Goal: Information Seeking & Learning: Learn about a topic

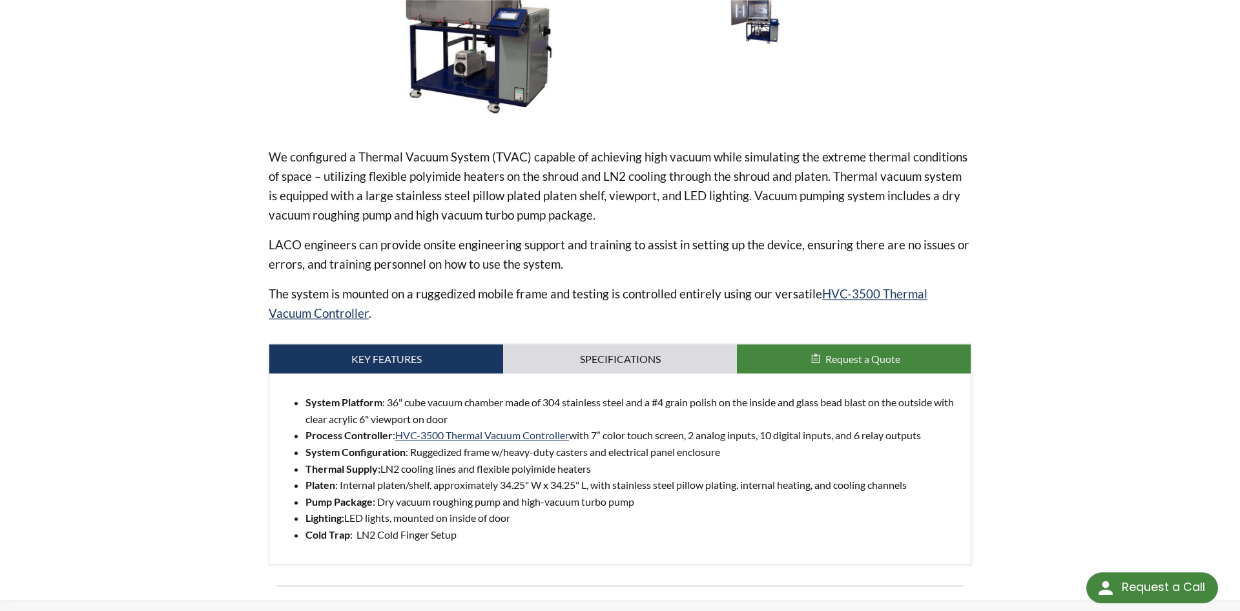
scroll to position [395, 0]
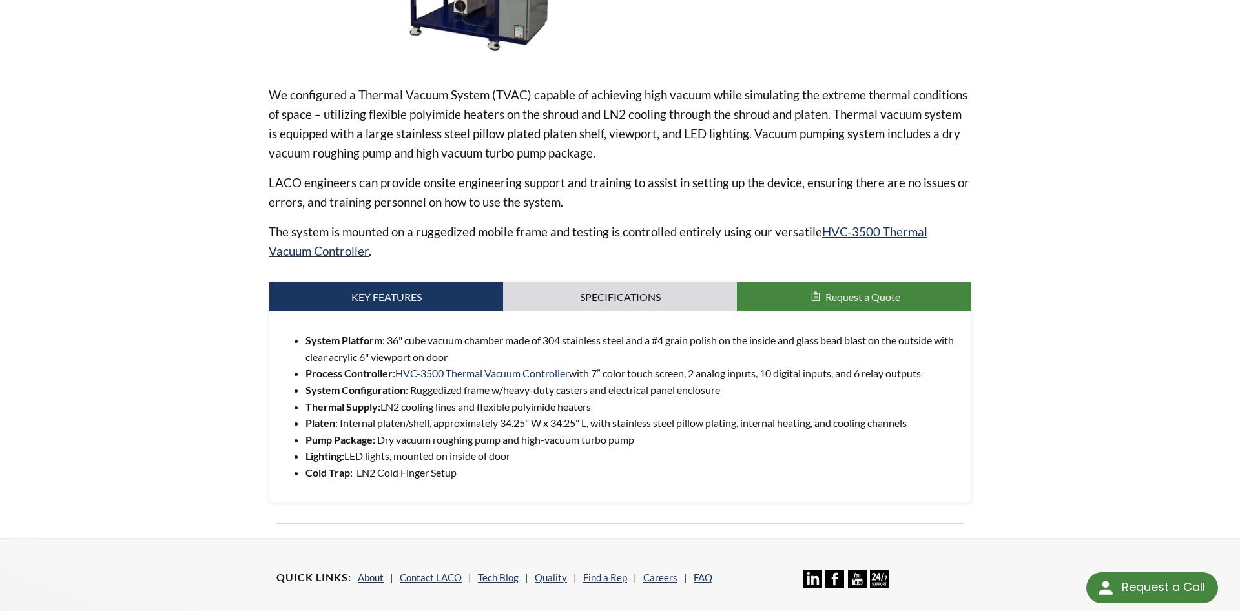
click at [661, 253] on p "The system is mounted on a ruggedized mobile frame and testing is controlled en…" at bounding box center [620, 241] width 703 height 39
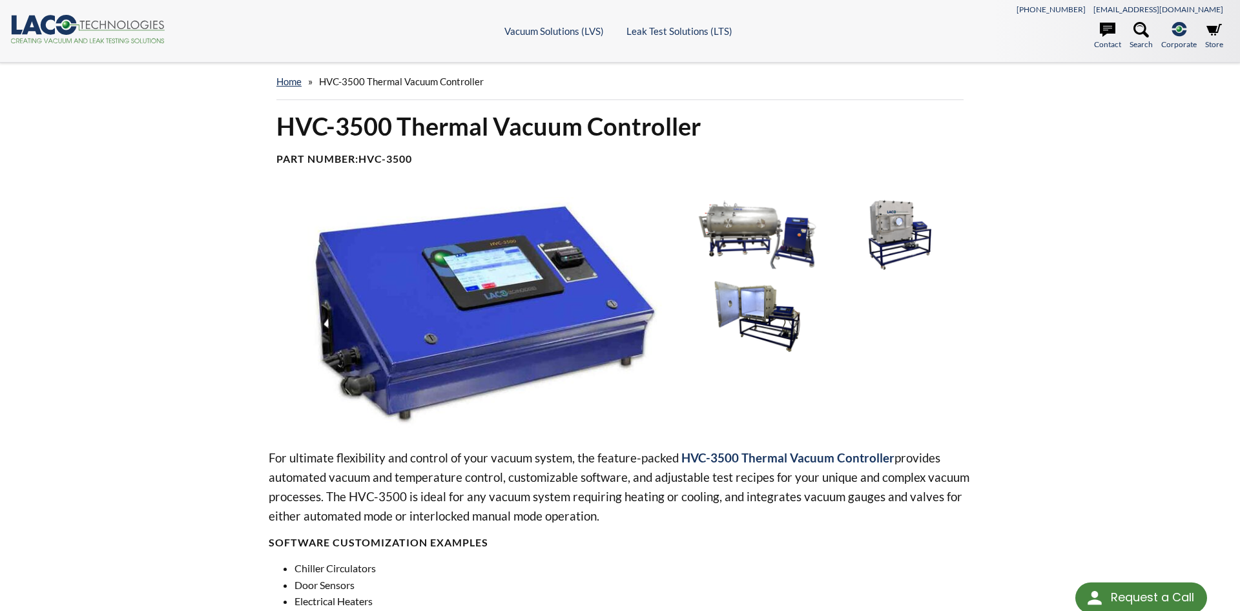
select select "Language Translate Widget"
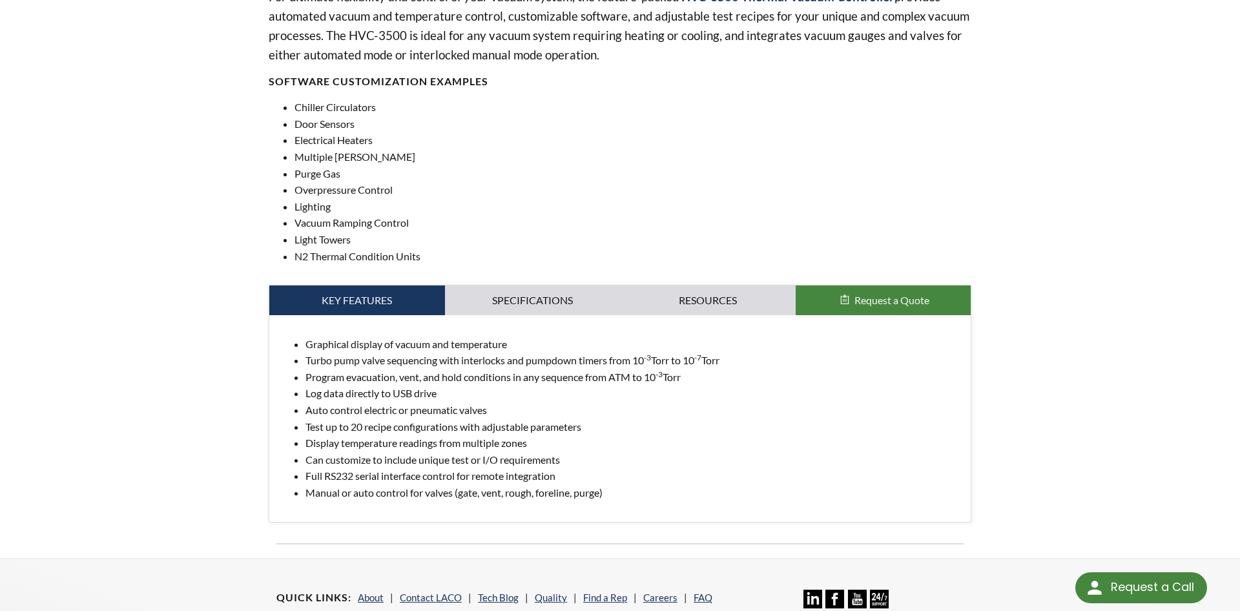
scroll to position [527, 0]
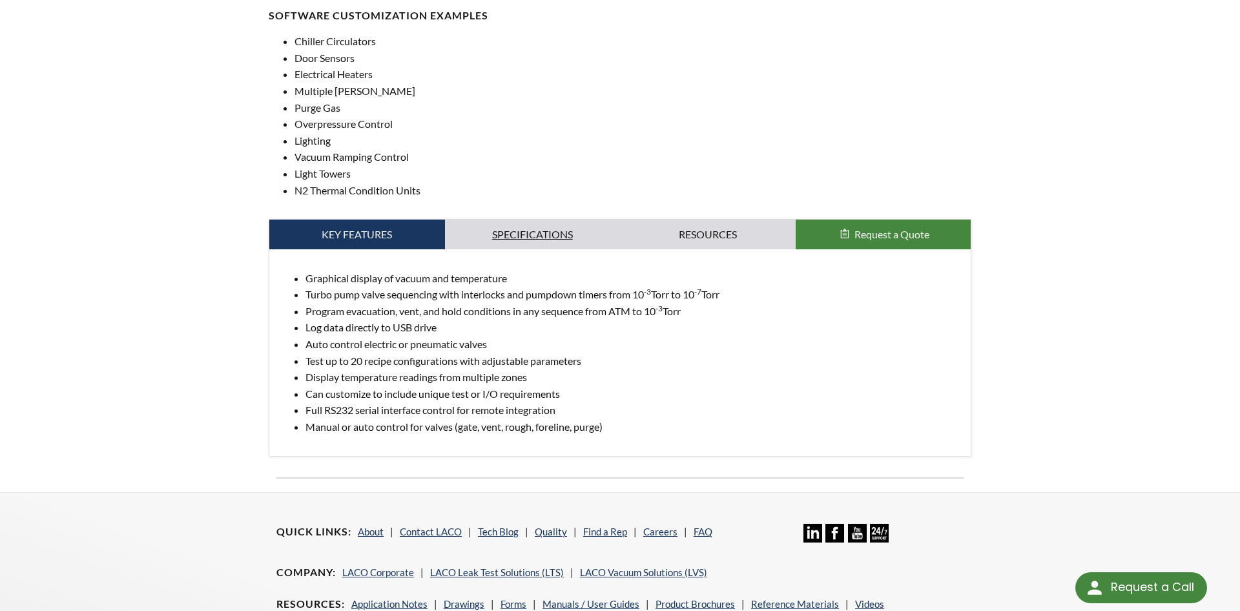
click at [608, 235] on link "Specifications" at bounding box center [533, 235] width 176 height 30
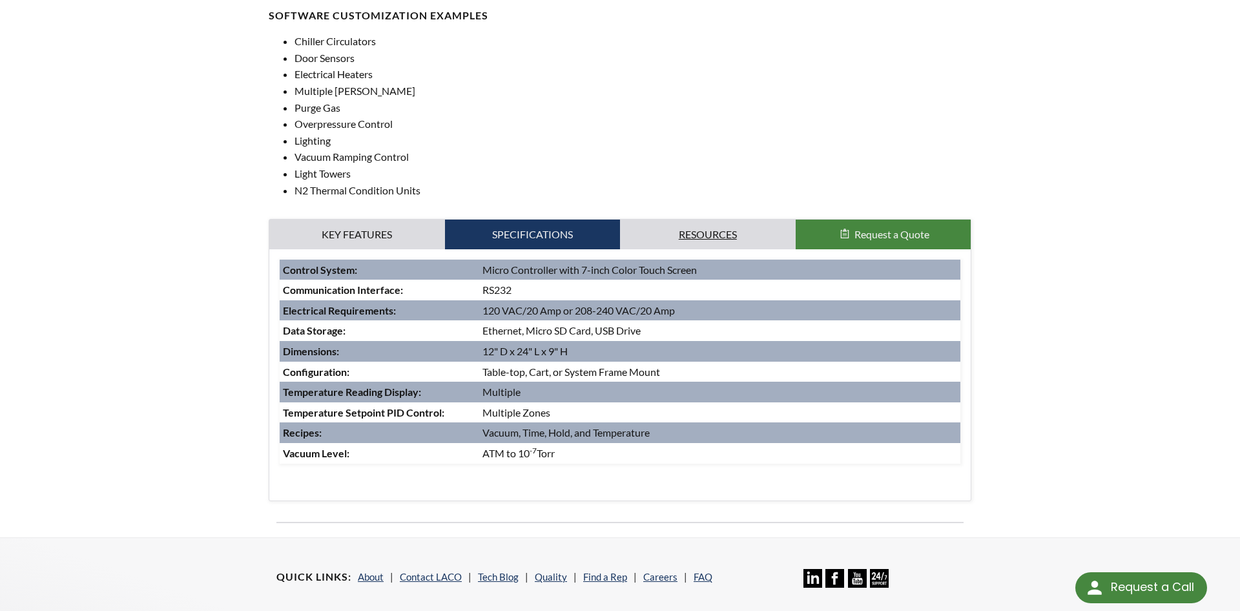
click at [664, 229] on link "Resources" at bounding box center [708, 235] width 176 height 30
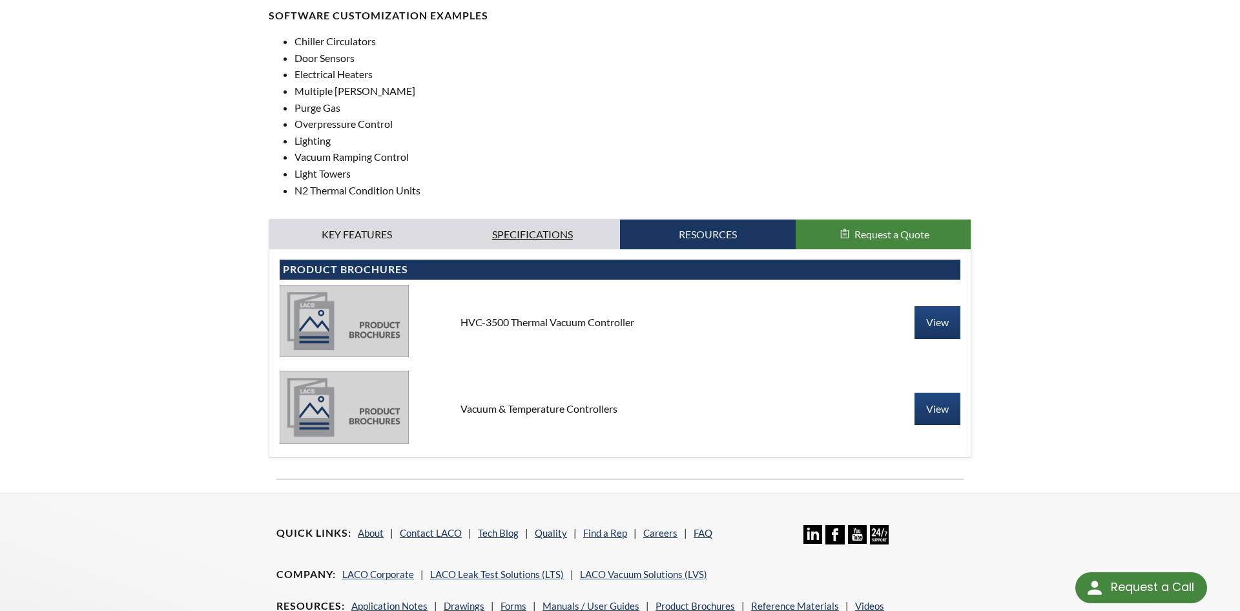
click at [584, 231] on link "Specifications" at bounding box center [533, 235] width 176 height 30
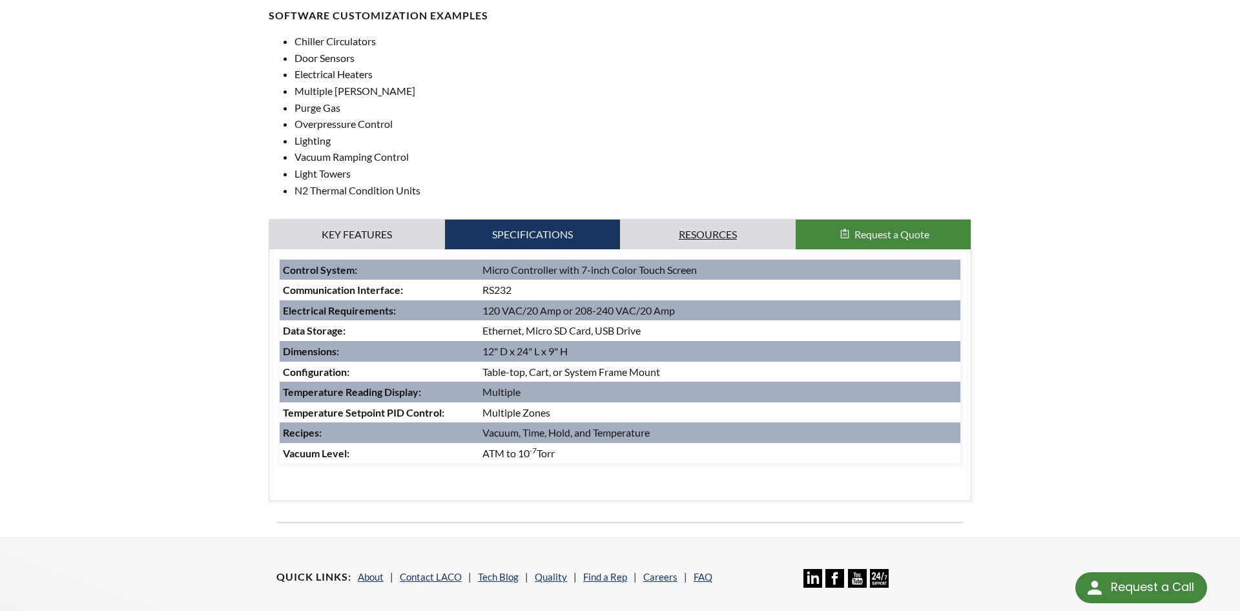
click at [653, 228] on link "Resources" at bounding box center [708, 235] width 176 height 30
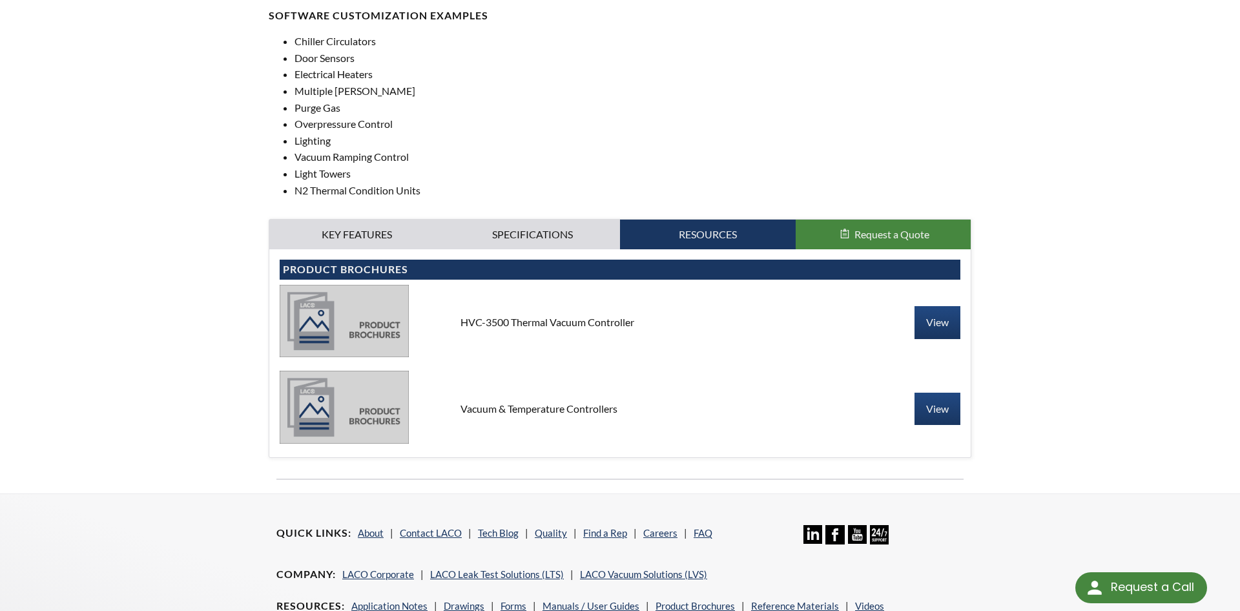
click at [1105, 446] on div "home » HVC-3500 Thermal Vacuum Controller HVC-3500 Thermal Vacuum Controller Pa…" at bounding box center [620, 15] width 1240 height 958
click at [511, 236] on link "Specifications" at bounding box center [533, 235] width 176 height 30
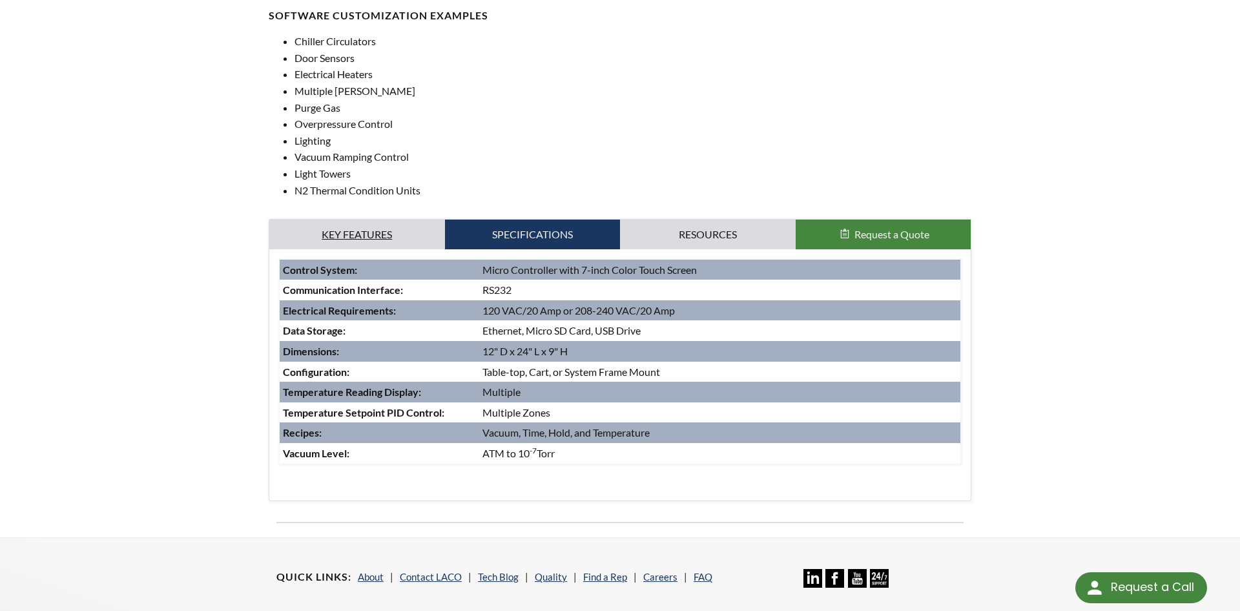
click at [420, 238] on link "Key Features" at bounding box center [357, 235] width 176 height 30
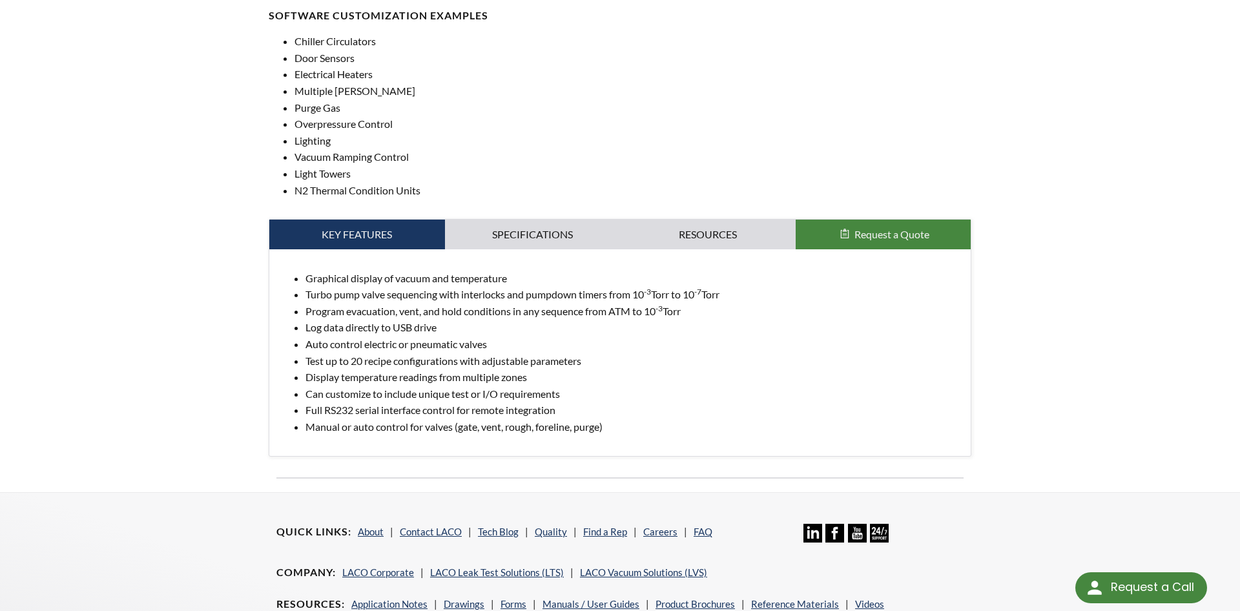
click at [604, 351] on li "Auto control electric or pneumatic valves" at bounding box center [632, 344] width 655 height 17
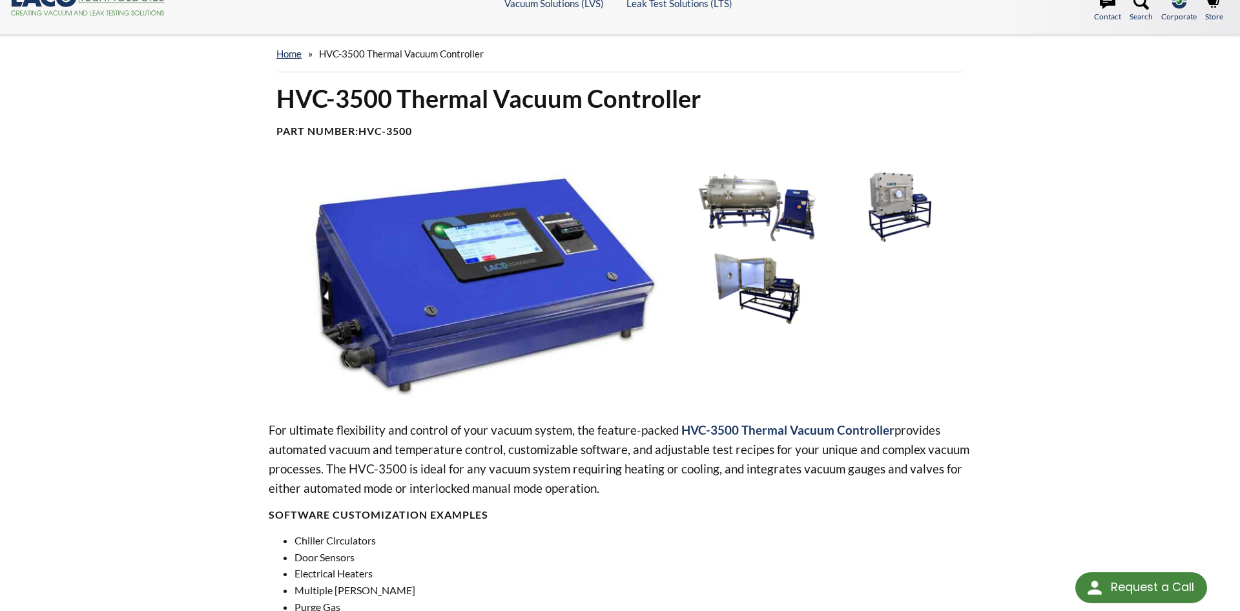
scroll to position [0, 0]
